Goal: Task Accomplishment & Management: Complete application form

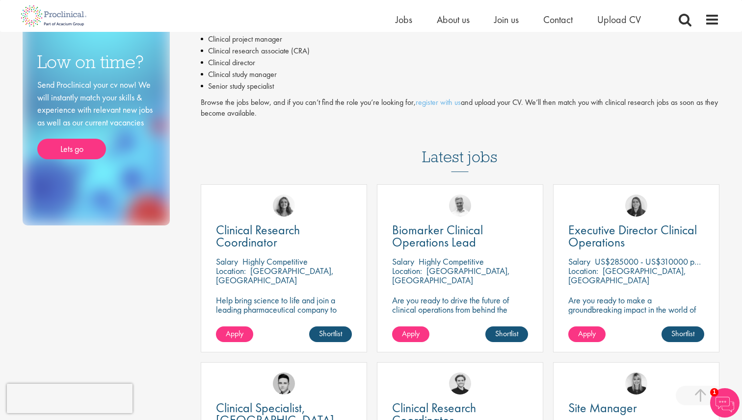
scroll to position [156, 0]
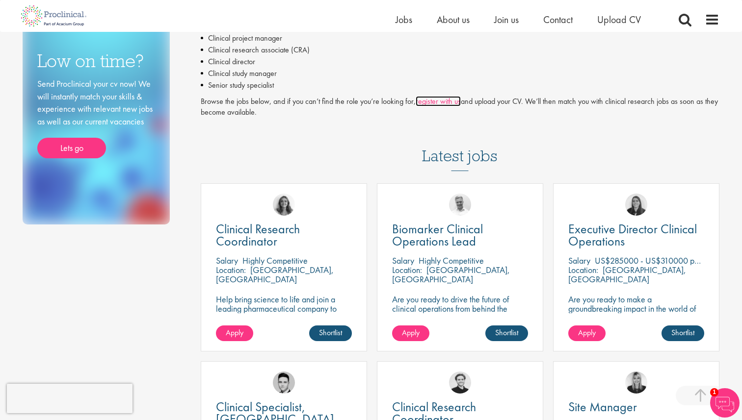
click at [439, 96] on link "register with us" at bounding box center [437, 101] width 45 height 10
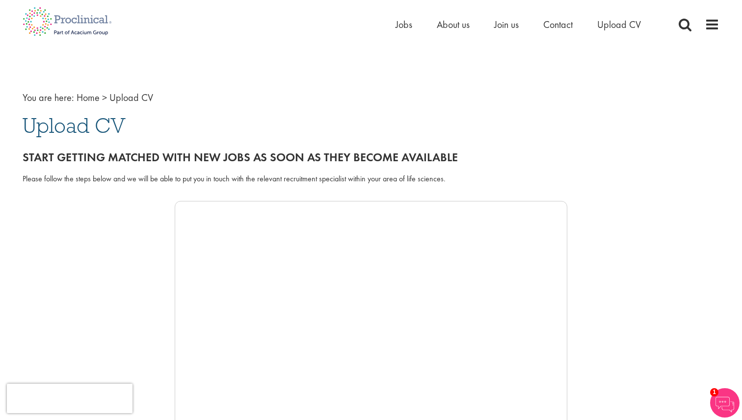
click at [95, 121] on span "Upload CV" at bounding box center [74, 125] width 103 height 26
click at [134, 124] on h1 "Upload CV" at bounding box center [371, 126] width 696 height 22
click at [135, 91] on span "Upload CV" at bounding box center [131, 97] width 44 height 13
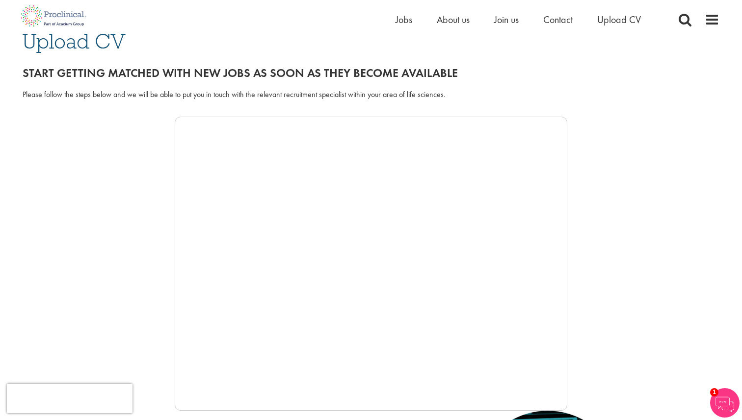
scroll to position [54, 0]
